Goal: Find specific page/section: Find specific page/section

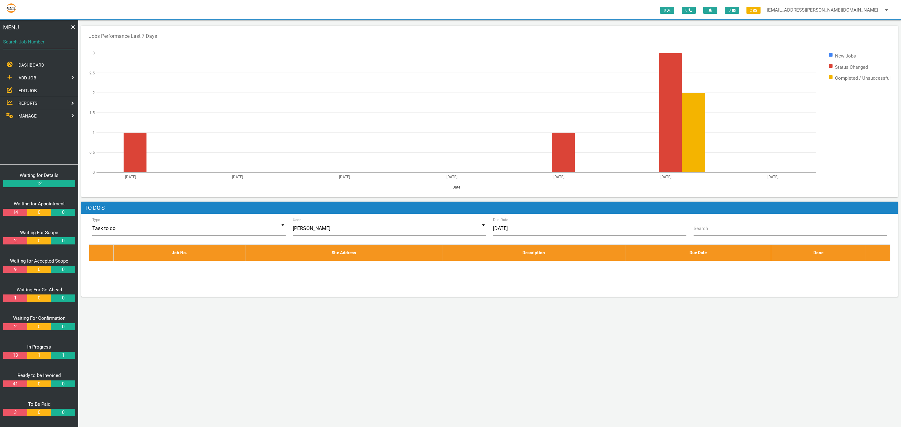
click at [41, 46] on input "Search Job Number" at bounding box center [39, 42] width 72 height 14
click at [342, 70] on rect at bounding box center [457, 113] width 720 height 120
click at [42, 45] on label "Search Job Number" at bounding box center [39, 41] width 72 height 7
click at [42, 45] on input "Search Job Number" at bounding box center [39, 42] width 72 height 14
type input "1749"
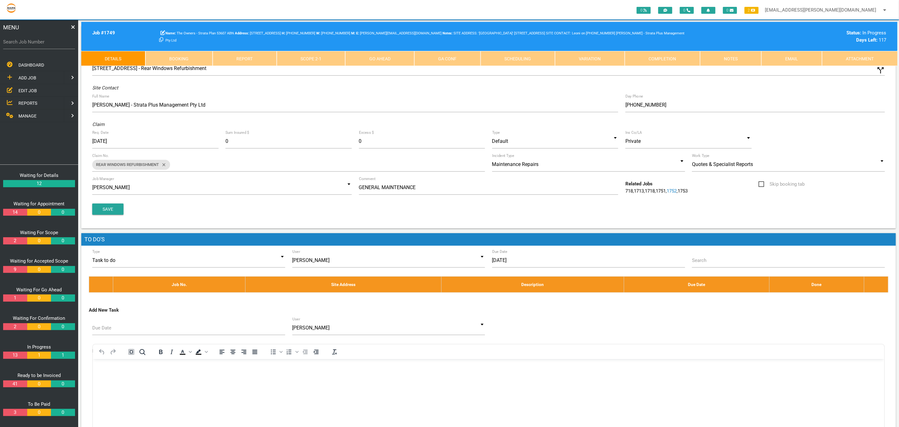
click at [305, 65] on link "Scope 2 - 1" at bounding box center [311, 58] width 69 height 15
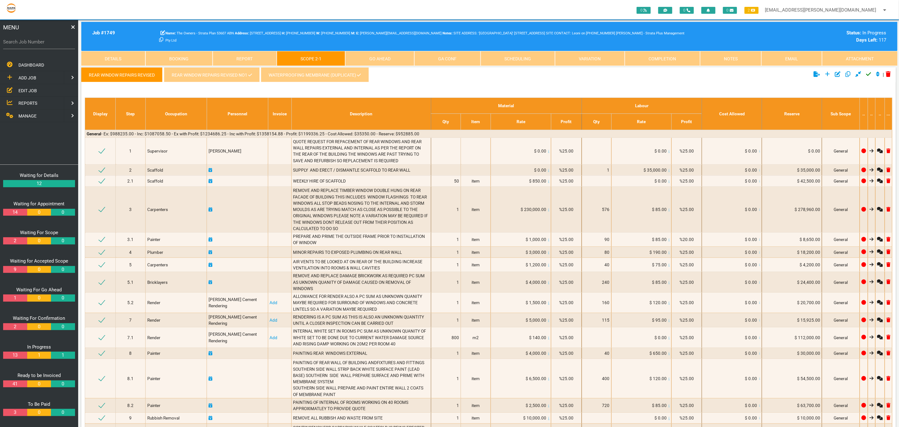
click at [309, 79] on link "WATERPROOFING MEMBRANE (Duplicate)" at bounding box center [315, 74] width 108 height 15
